Goal: Task Accomplishment & Management: Manage account settings

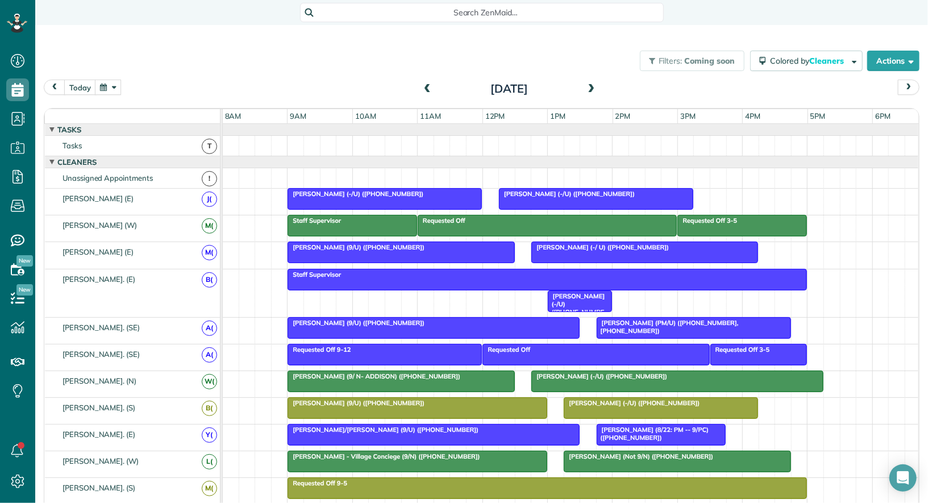
scroll to position [0, 1]
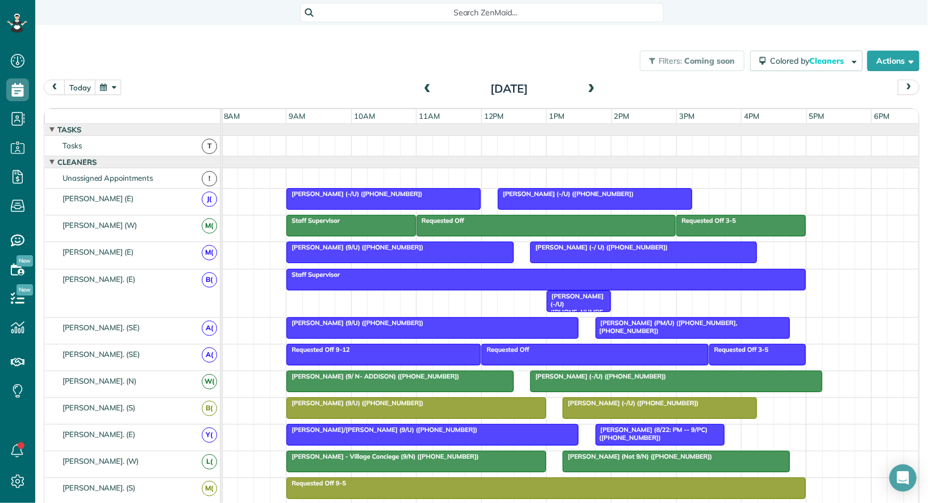
click at [430, 93] on span at bounding box center [427, 89] width 12 height 10
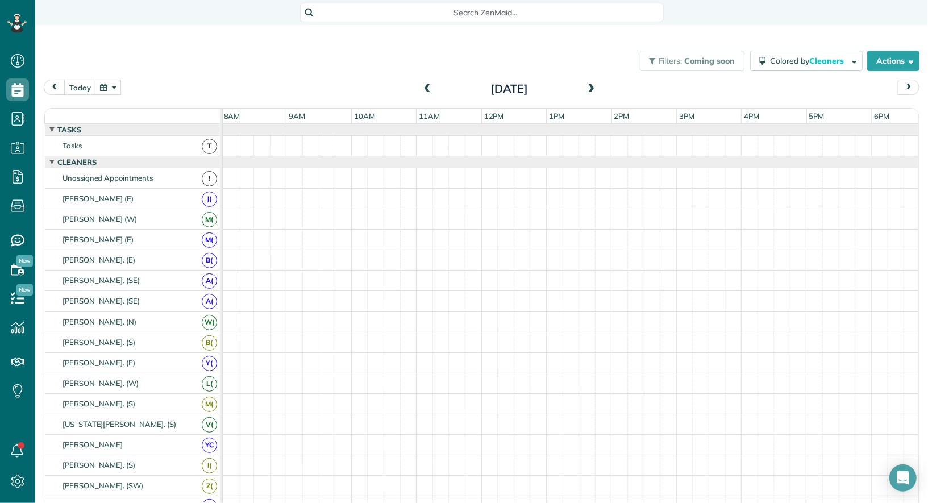
scroll to position [0, 0]
click at [430, 93] on span at bounding box center [427, 89] width 12 height 10
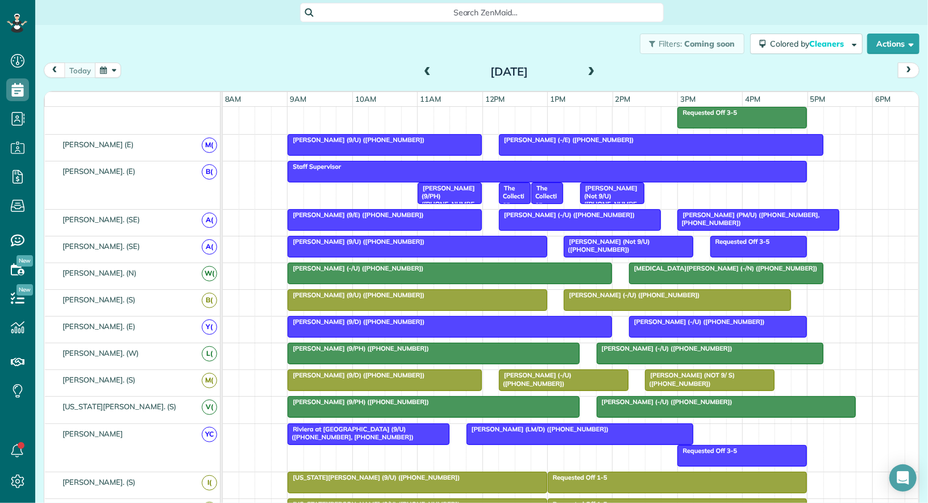
scroll to position [115, 0]
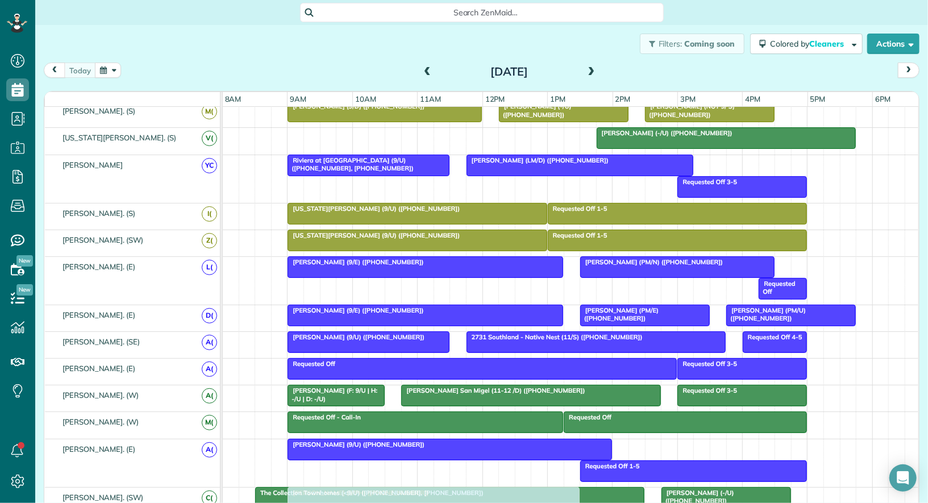
drag, startPoint x: 438, startPoint y: 132, endPoint x: 439, endPoint y: 501, distance: 368.7
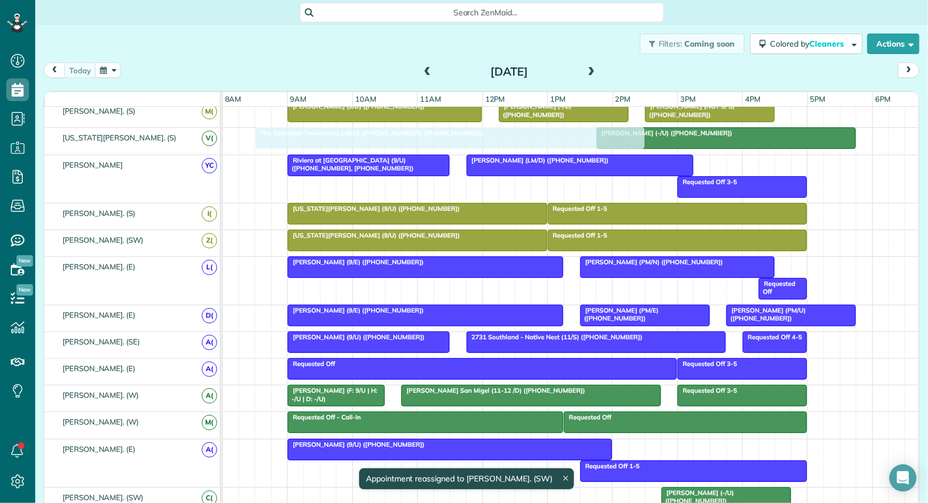
drag, startPoint x: 304, startPoint y: 489, endPoint x: 306, endPoint y: 143, distance: 345.4
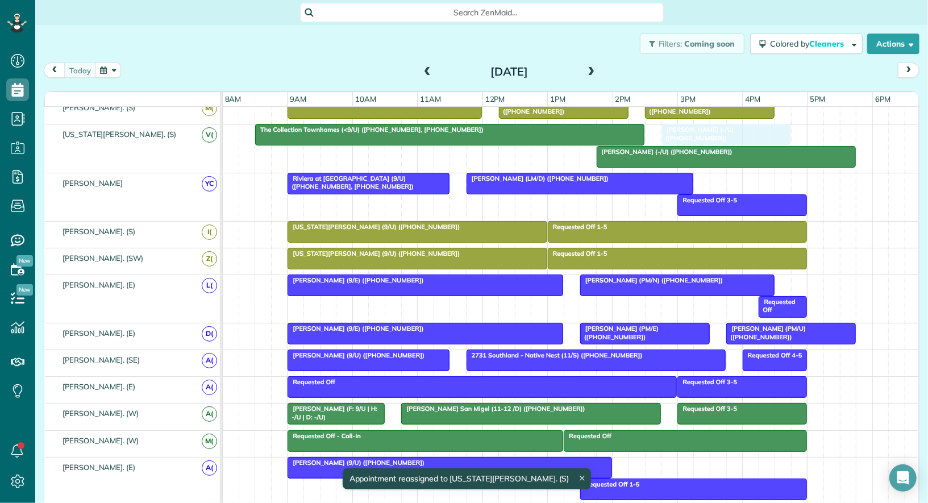
drag, startPoint x: 706, startPoint y: 468, endPoint x: 706, endPoint y: 122, distance: 345.4
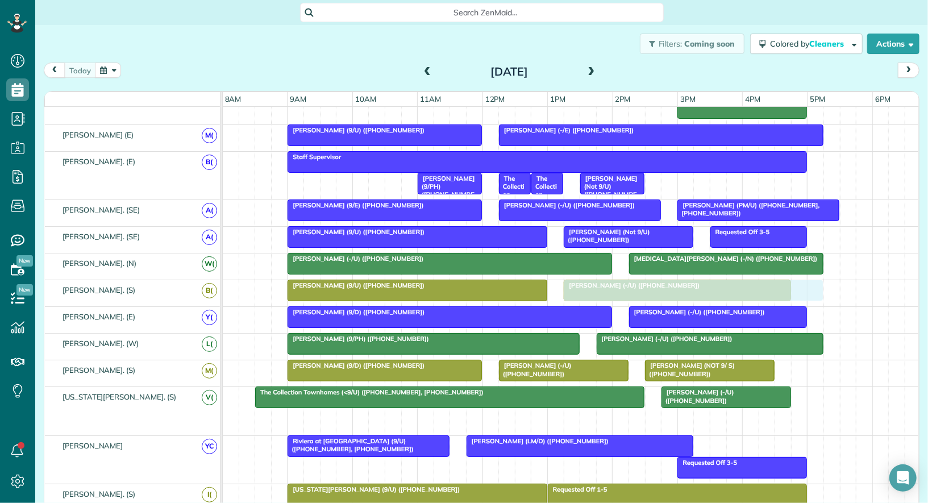
drag, startPoint x: 652, startPoint y: 418, endPoint x: 622, endPoint y: 286, distance: 135.2
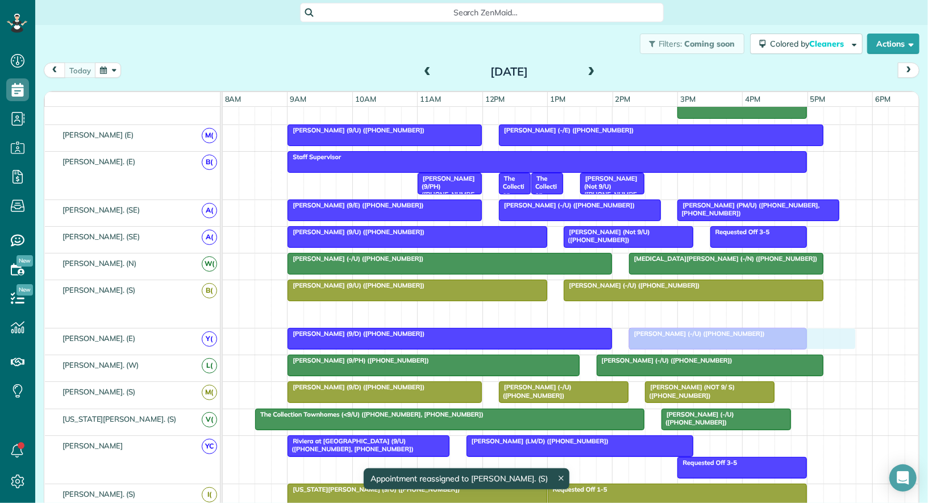
drag, startPoint x: 615, startPoint y: 307, endPoint x: 680, endPoint y: 336, distance: 71.2
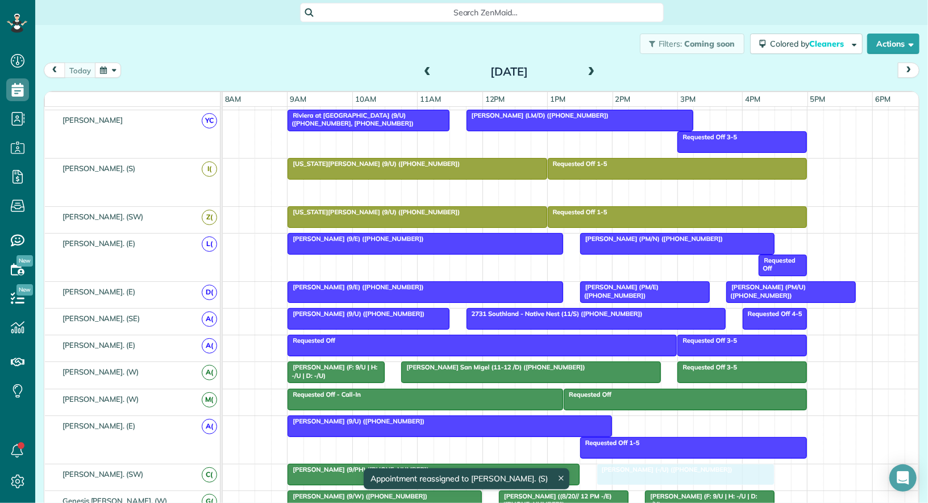
drag, startPoint x: 703, startPoint y: 186, endPoint x: 649, endPoint y: 473, distance: 292.5
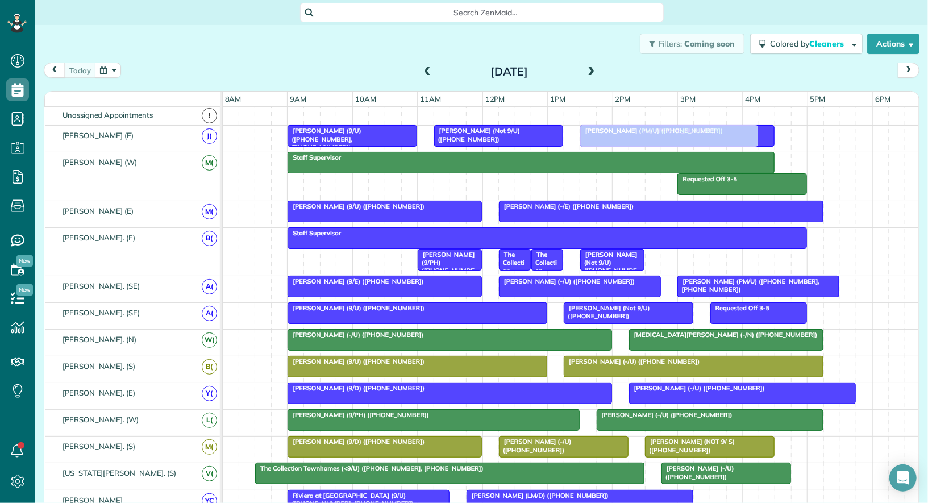
drag, startPoint x: 635, startPoint y: 369, endPoint x: 624, endPoint y: 138, distance: 230.9
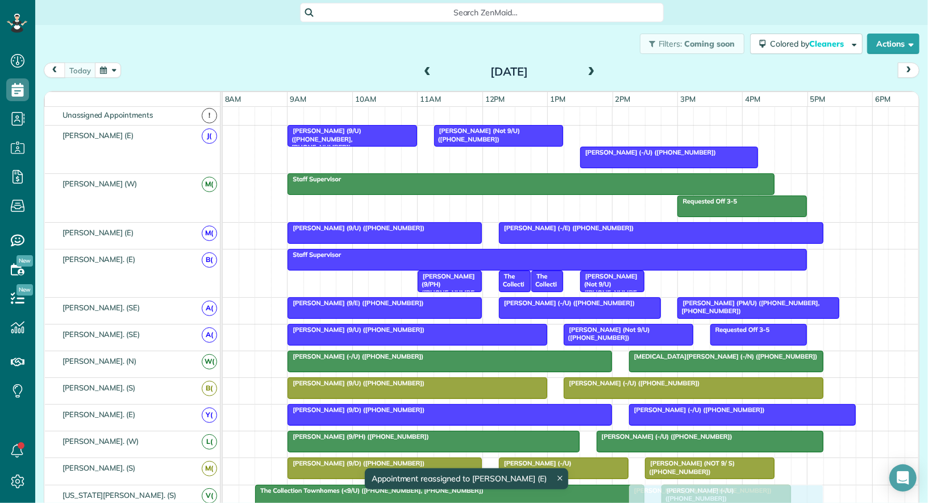
drag, startPoint x: 636, startPoint y: 132, endPoint x: 678, endPoint y: 503, distance: 373.3
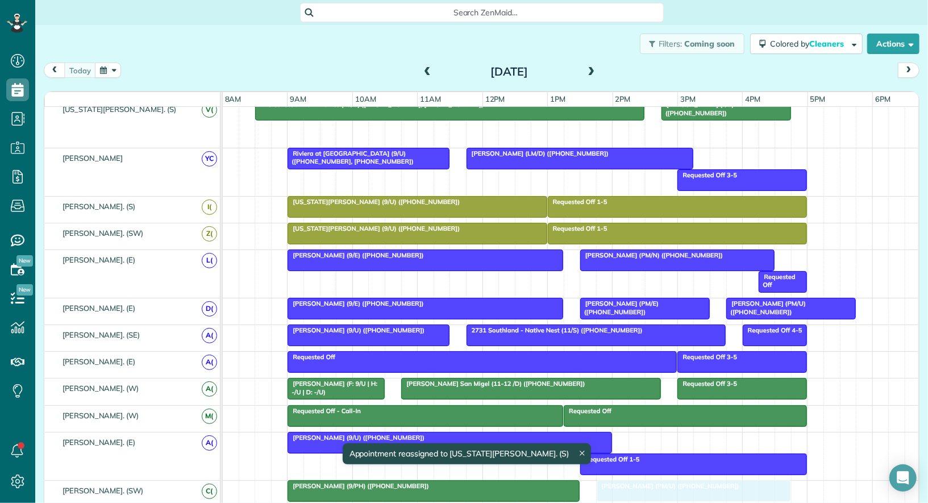
drag, startPoint x: 667, startPoint y: 127, endPoint x: 637, endPoint y: 485, distance: 359.2
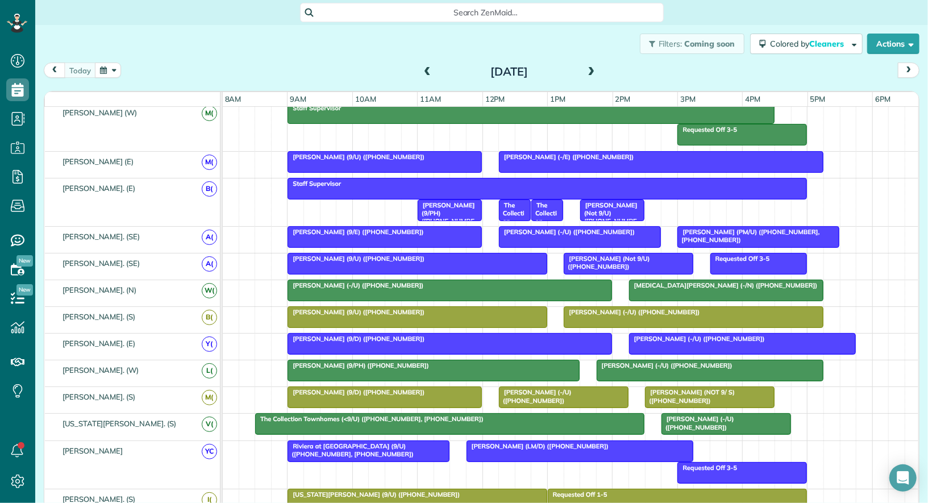
click at [494, 423] on div at bounding box center [450, 424] width 388 height 20
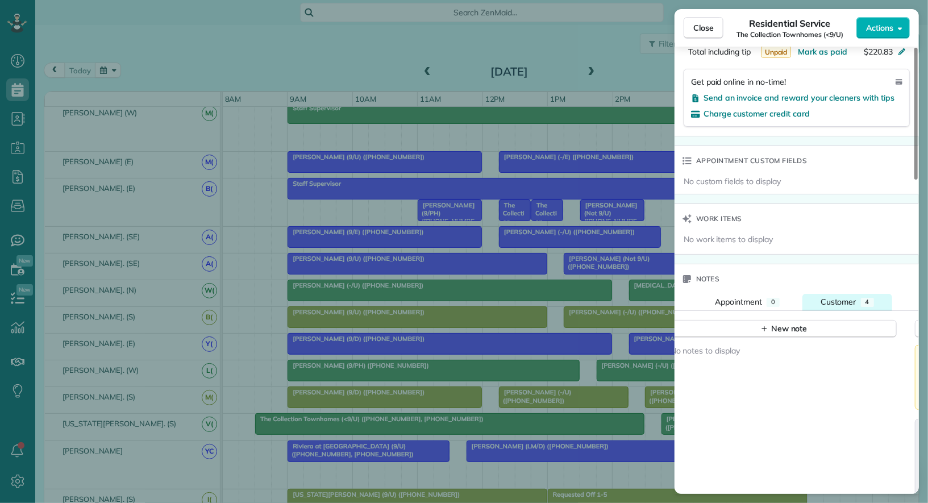
click at [834, 296] on div "Customer" at bounding box center [838, 301] width 36 height 11
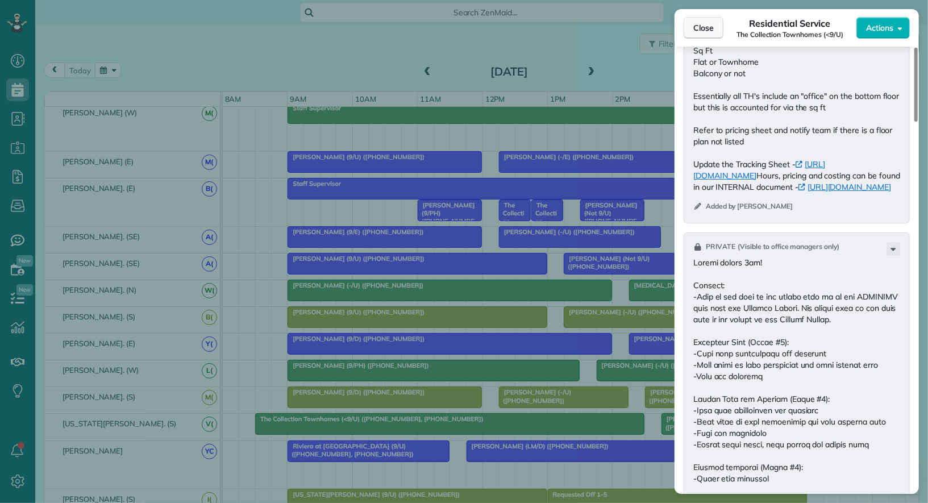
click at [711, 24] on span "Close" at bounding box center [703, 27] width 20 height 11
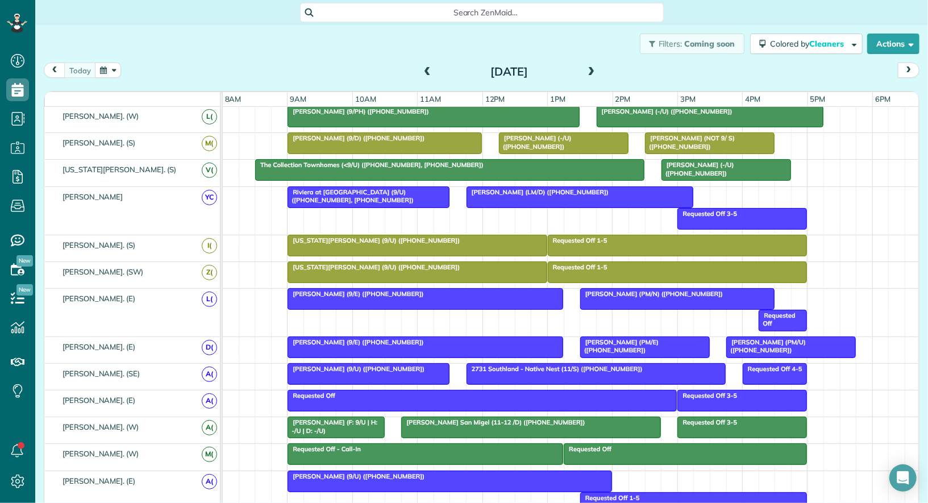
scroll to position [359, 0]
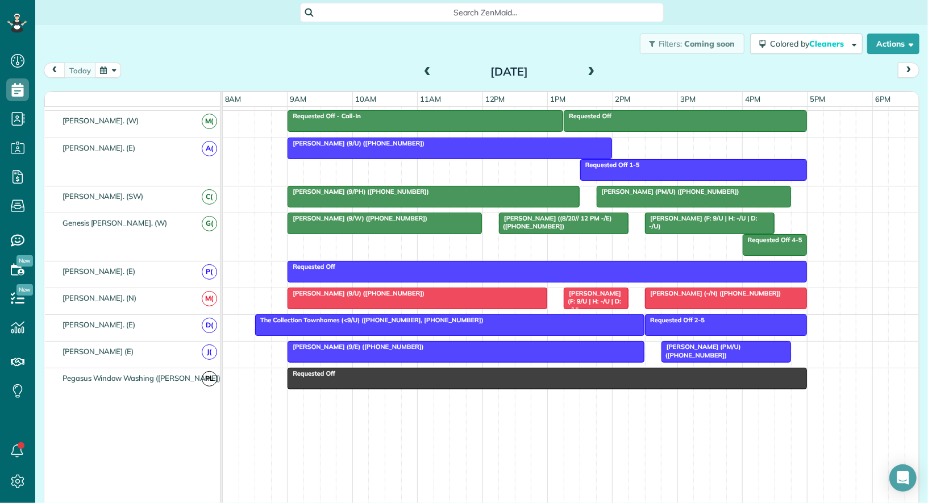
click at [381, 316] on span "The Collection Townhomes (<9/U) ([PHONE_NUMBER], [PHONE_NUMBER])" at bounding box center [368, 320] width 229 height 8
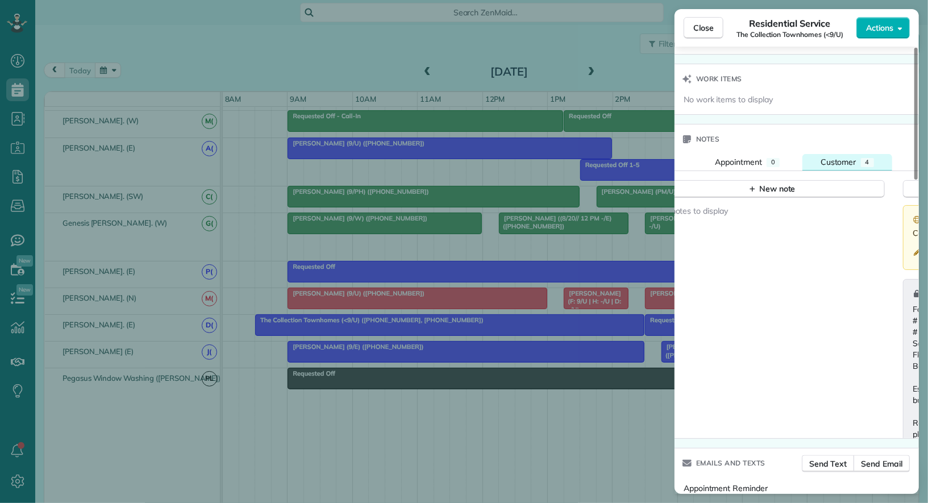
click at [843, 154] on button "Customer 4" at bounding box center [847, 162] width 90 height 16
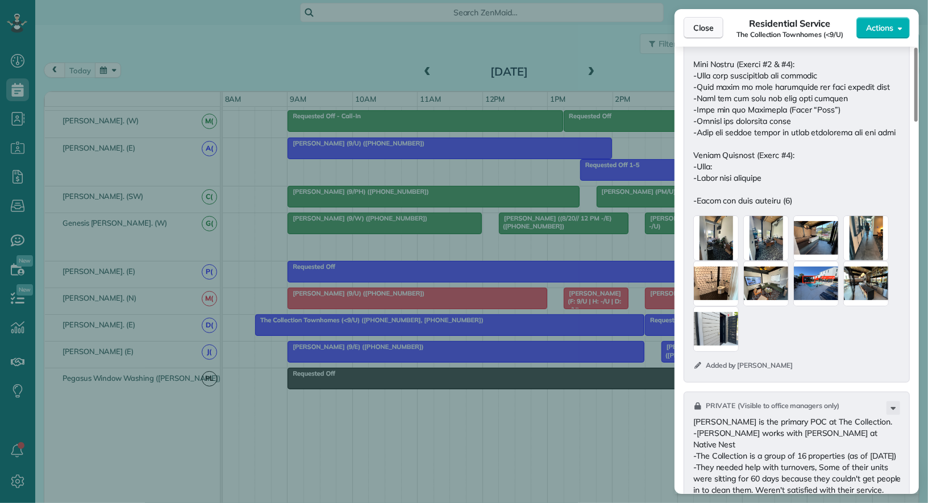
click at [698, 25] on span "Close" at bounding box center [703, 27] width 20 height 11
